Goal: Check status

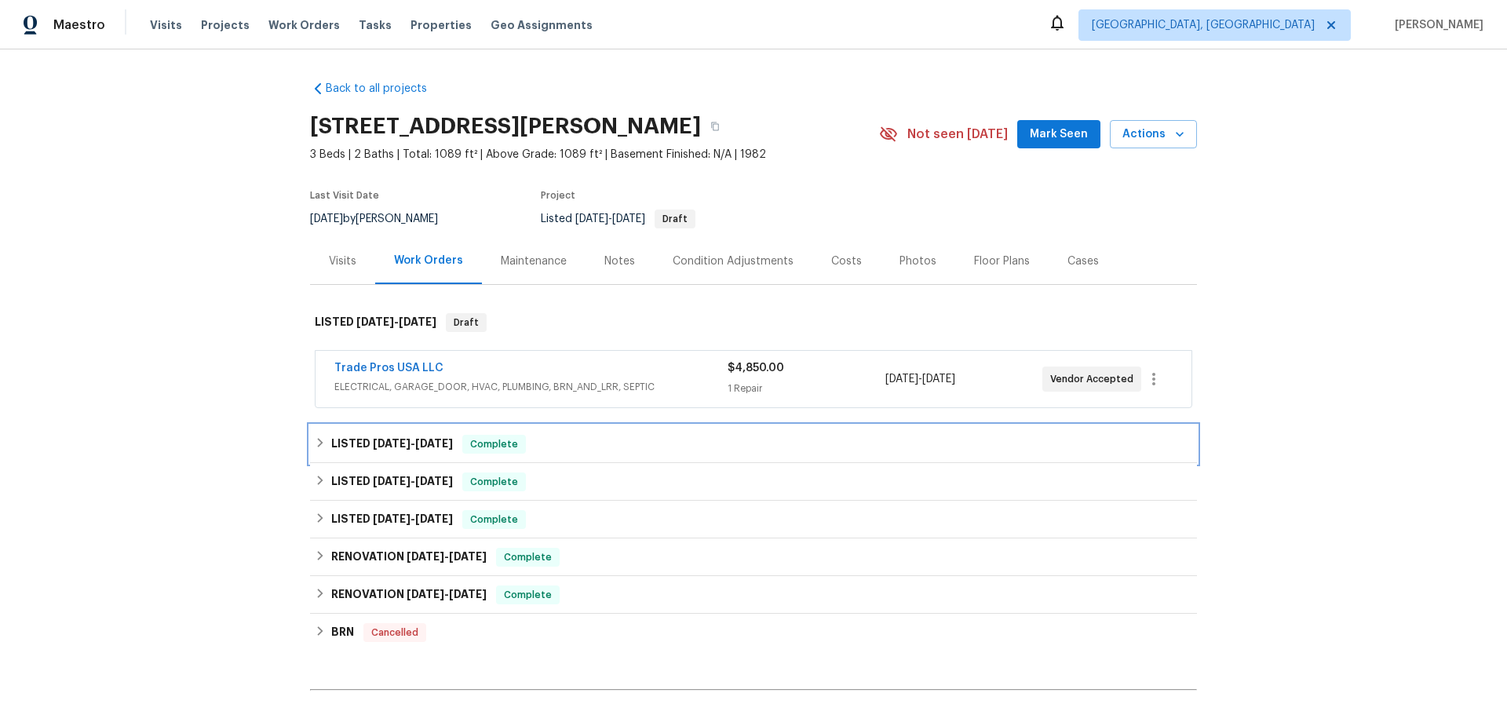
click at [415, 438] on span "[DATE]" at bounding box center [434, 443] width 38 height 11
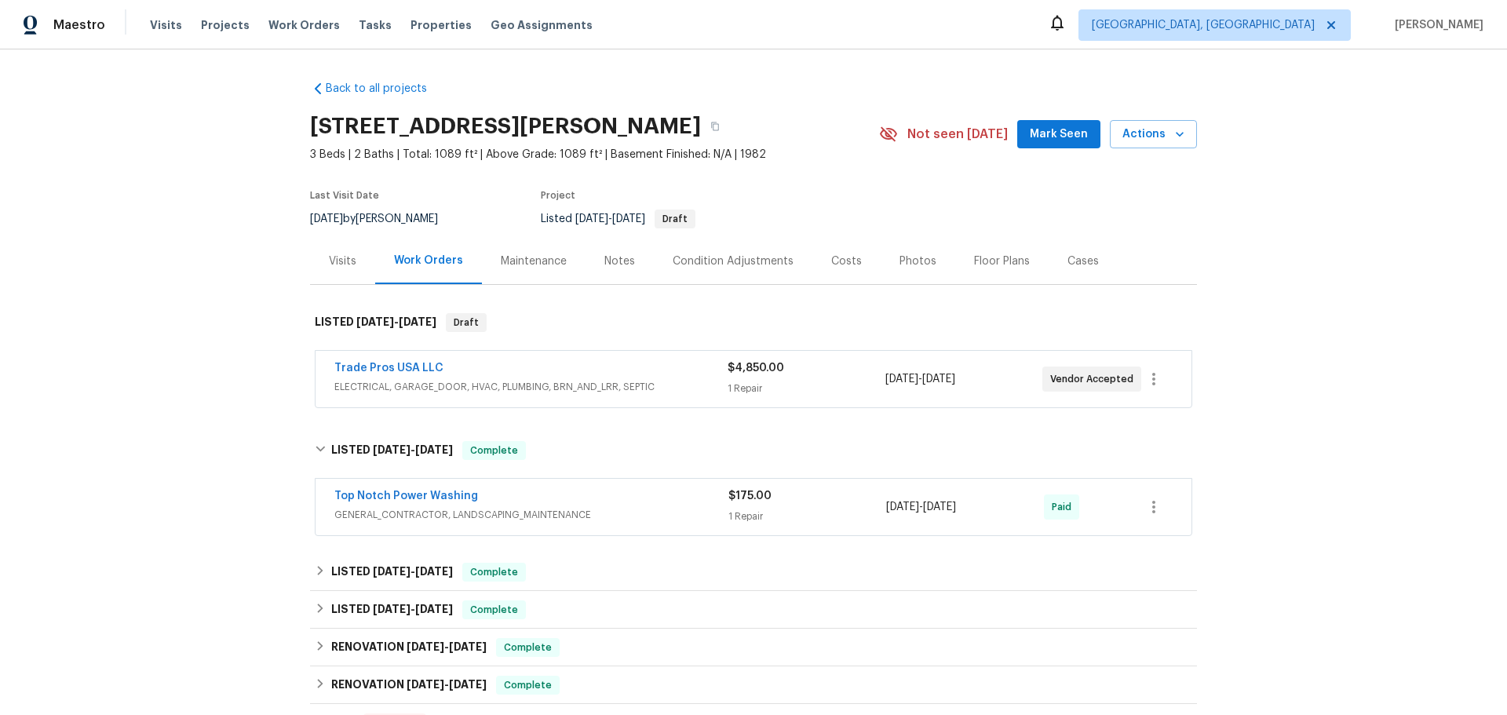
click at [508, 379] on span "ELECTRICAL, GARAGE_DOOR, HVAC, PLUMBING, BRN_AND_LRR, SEPTIC" at bounding box center [530, 387] width 393 height 16
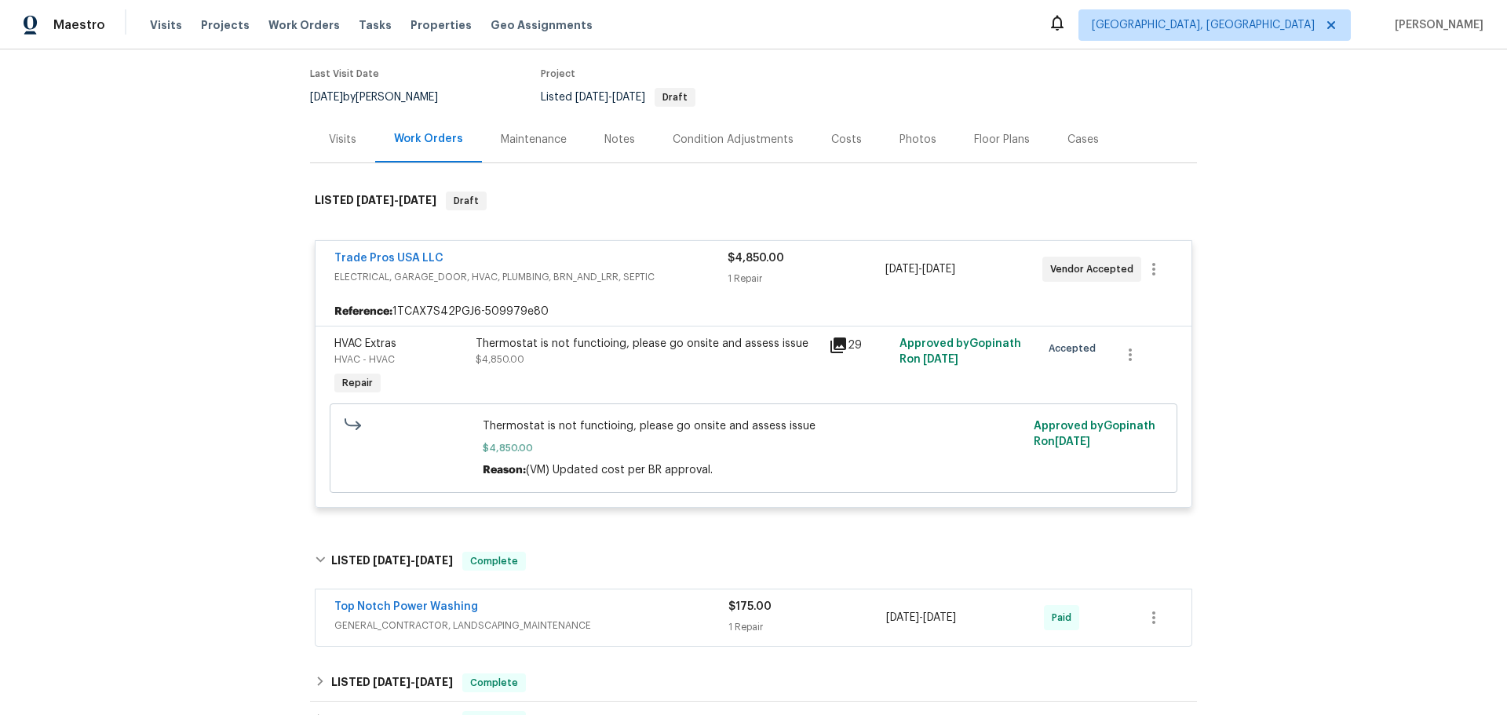
scroll to position [157, 0]
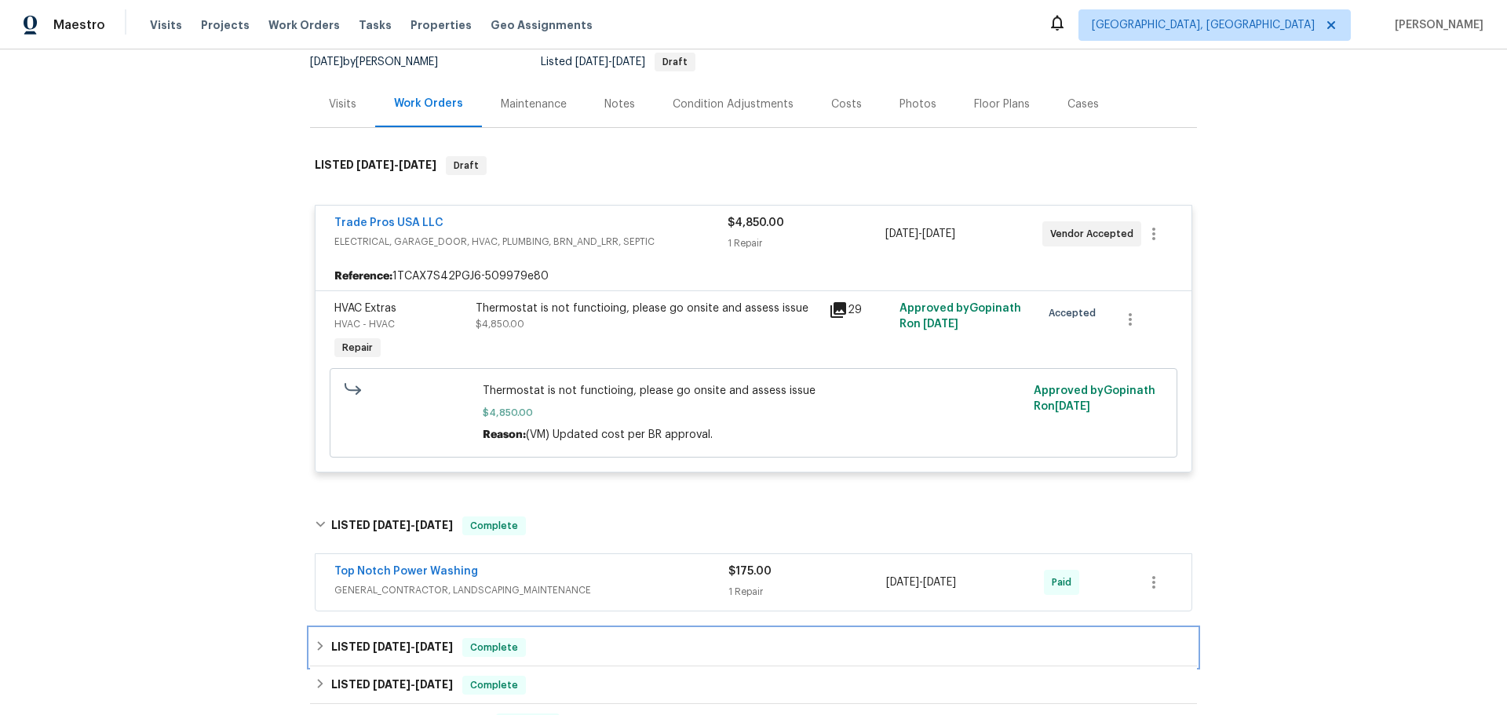
click at [482, 638] on div "LISTED [DATE] - [DATE] Complete" at bounding box center [753, 647] width 877 height 19
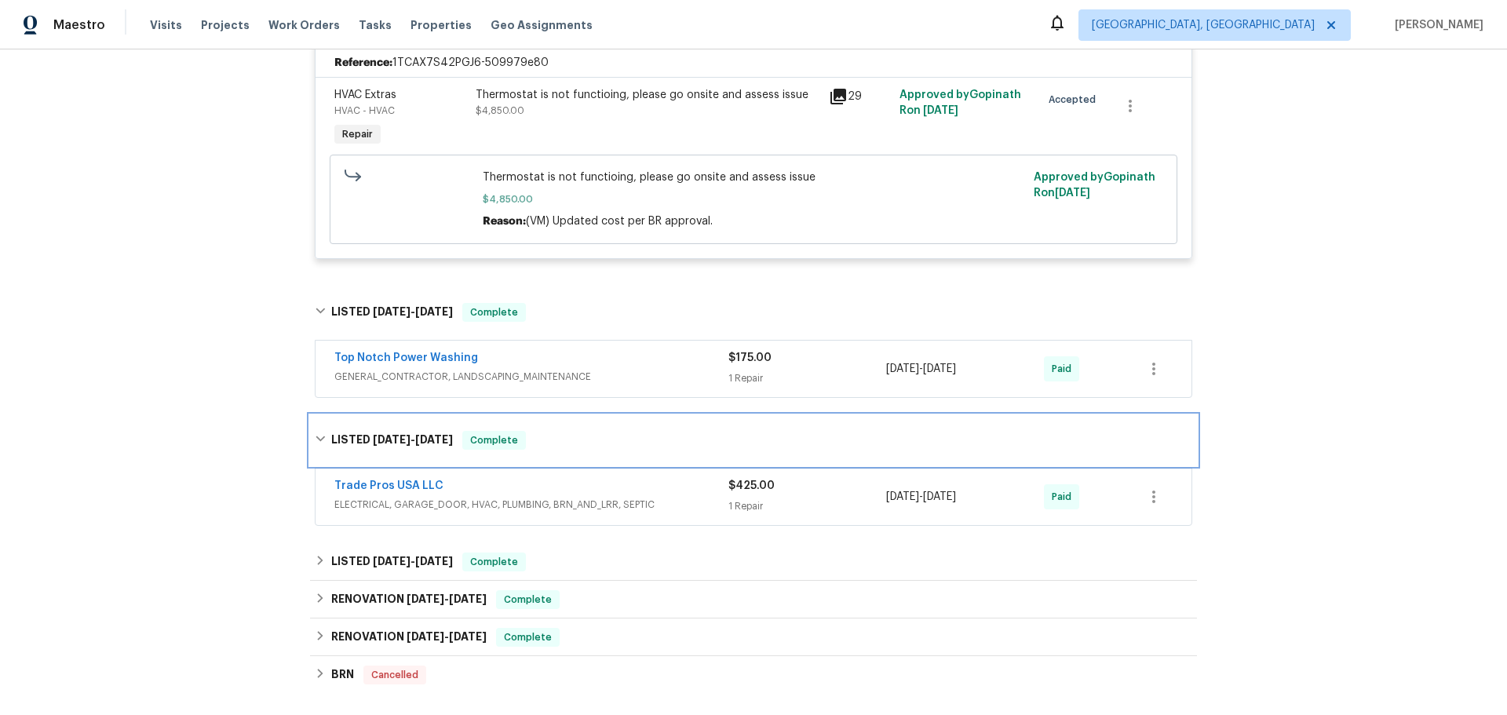
scroll to position [471, 0]
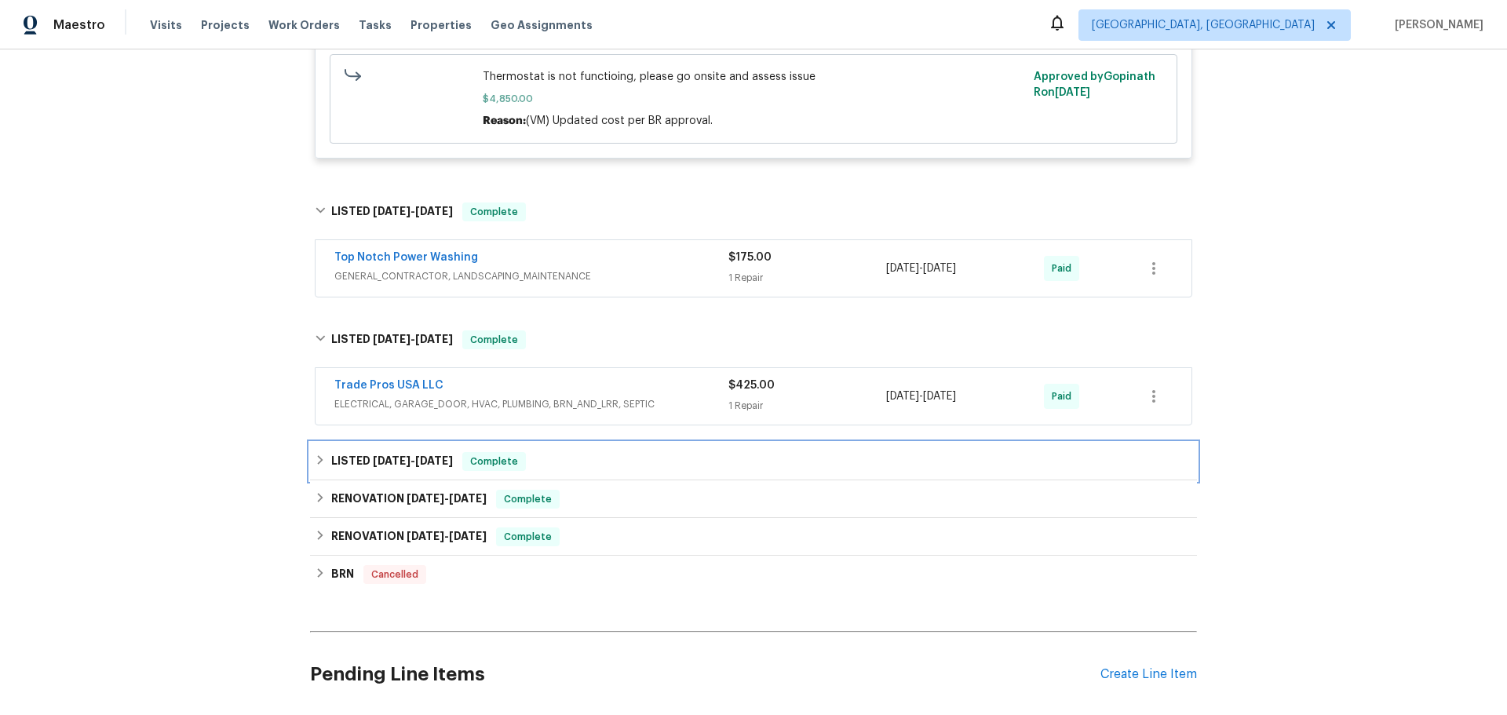
click at [469, 452] on div "LISTED [DATE] - [DATE] Complete" at bounding box center [753, 461] width 877 height 19
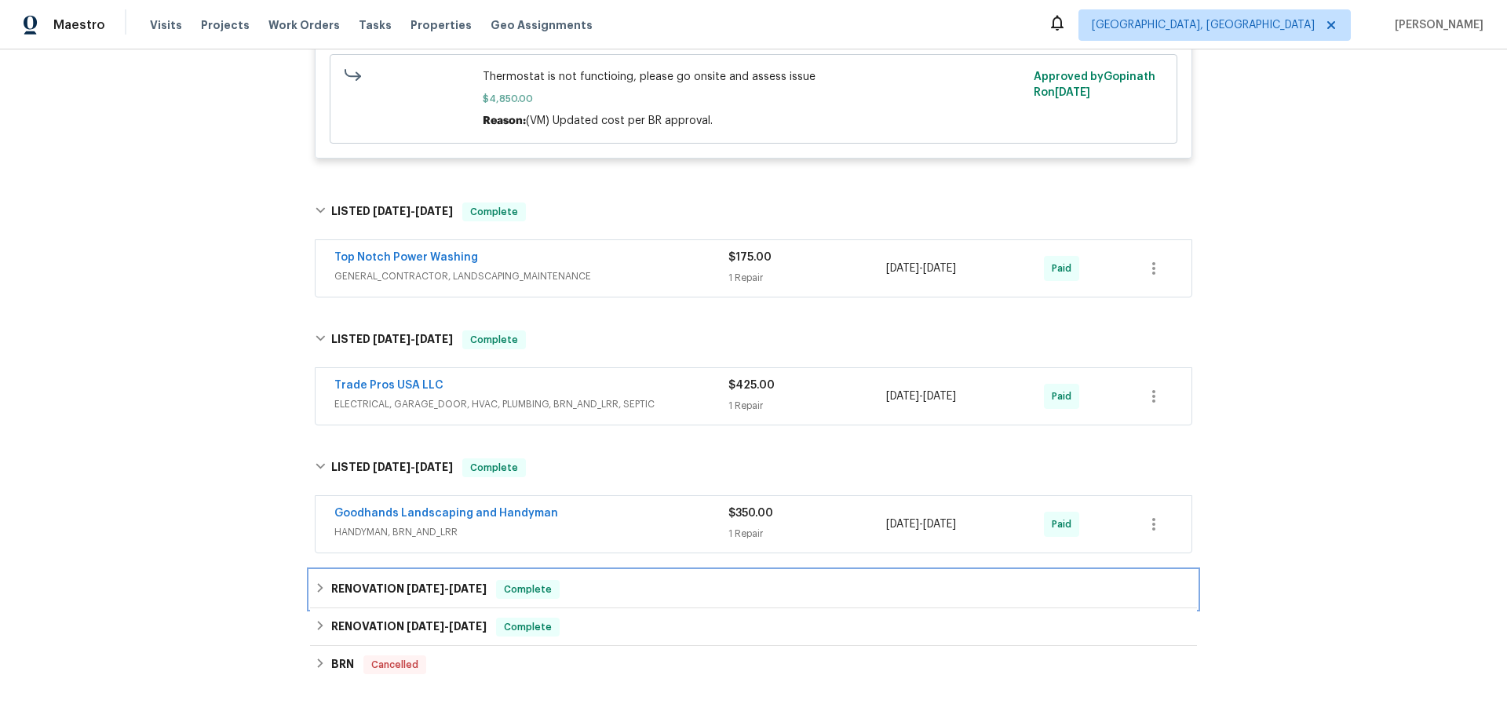
click at [528, 580] on div "RENOVATION [DATE] - [DATE] Complete" at bounding box center [753, 589] width 877 height 19
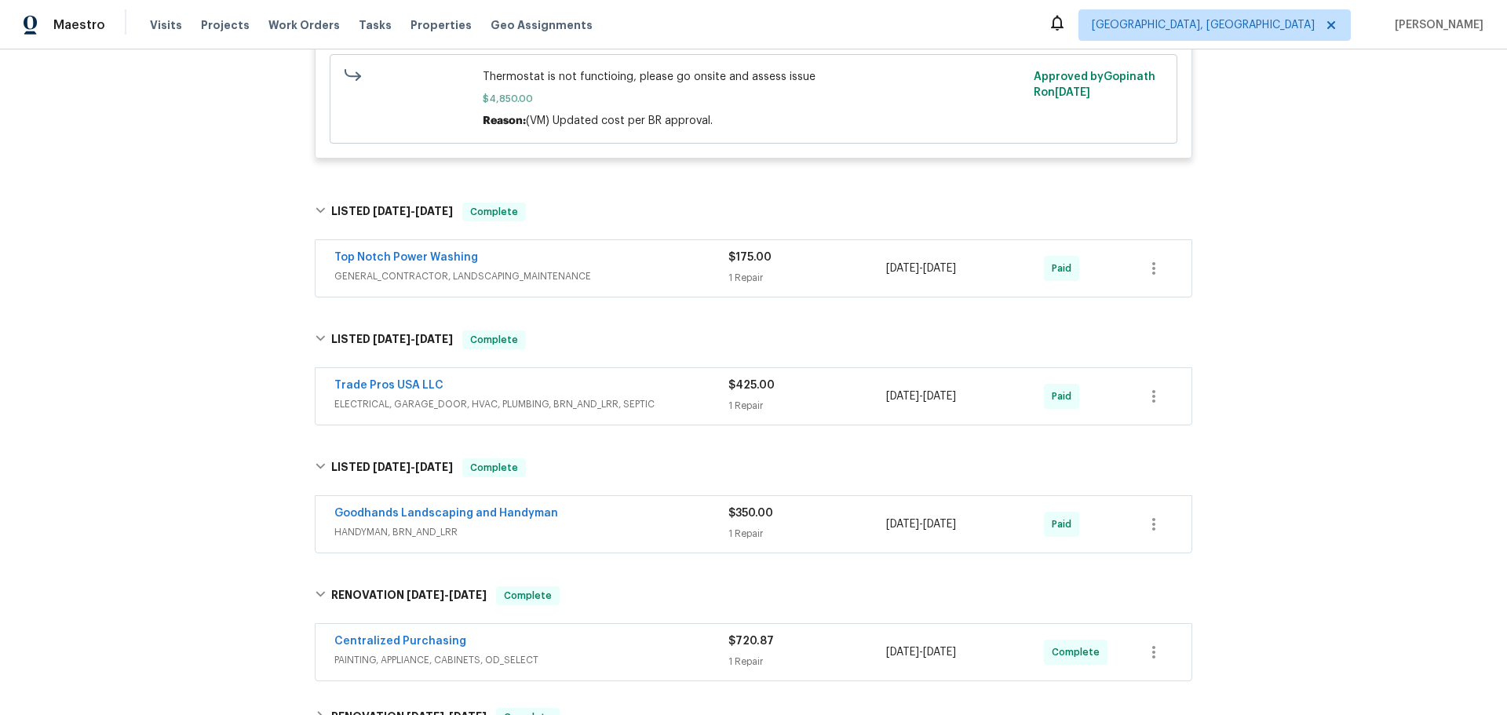
drag, startPoint x: 516, startPoint y: 551, endPoint x: 534, endPoint y: 550, distance: 18.1
click at [517, 708] on div "RENOVATION [DATE] - [DATE] Complete" at bounding box center [753, 717] width 877 height 19
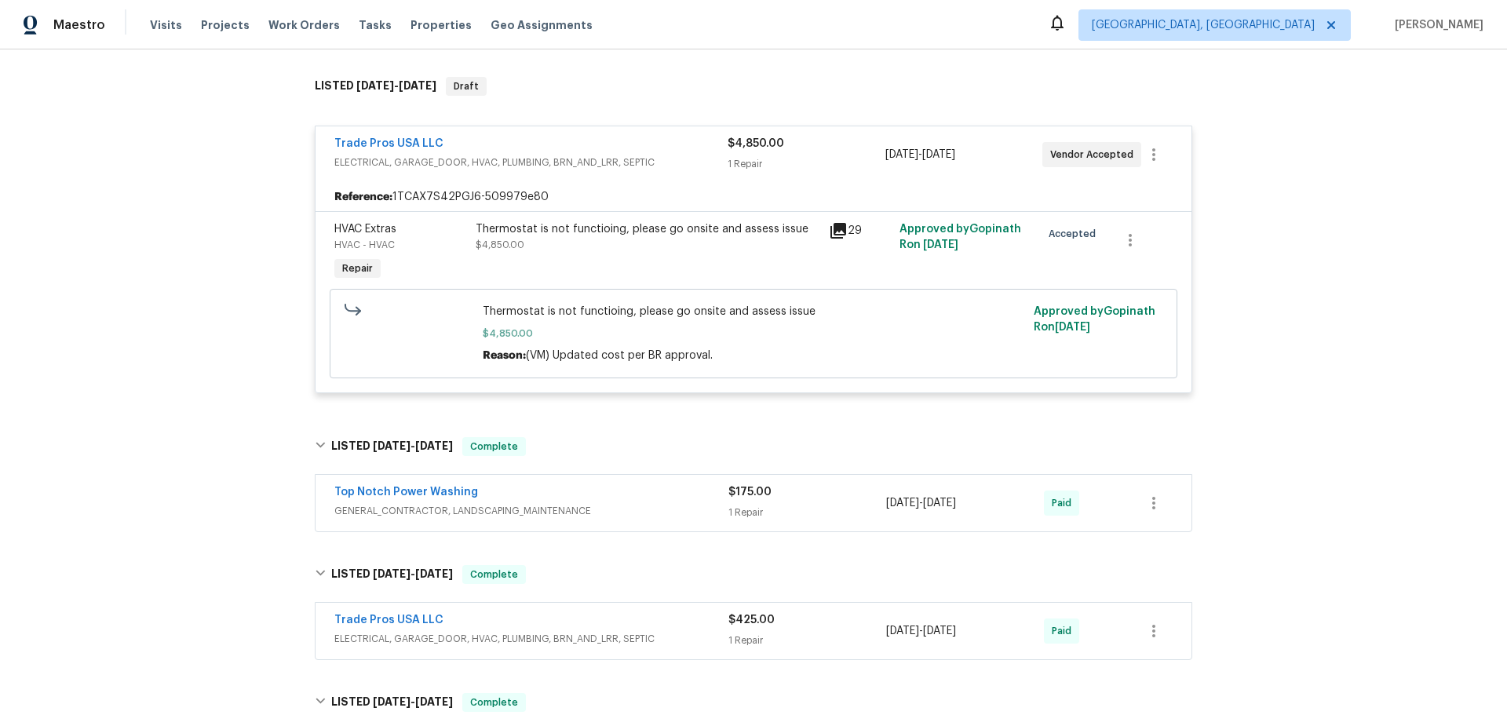
scroll to position [0, 0]
